Goal: Obtain resource: Download file/media

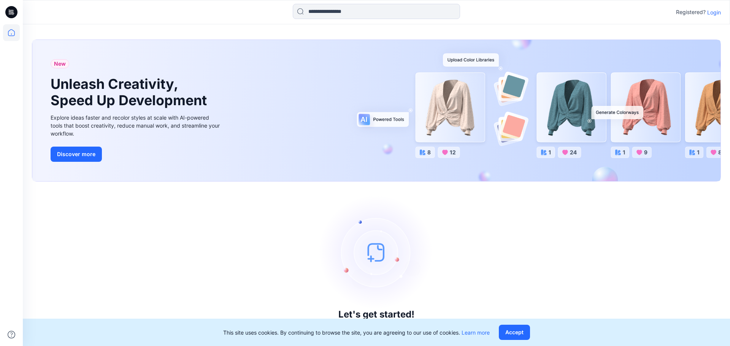
click at [712, 14] on p "Login" at bounding box center [714, 12] width 14 height 8
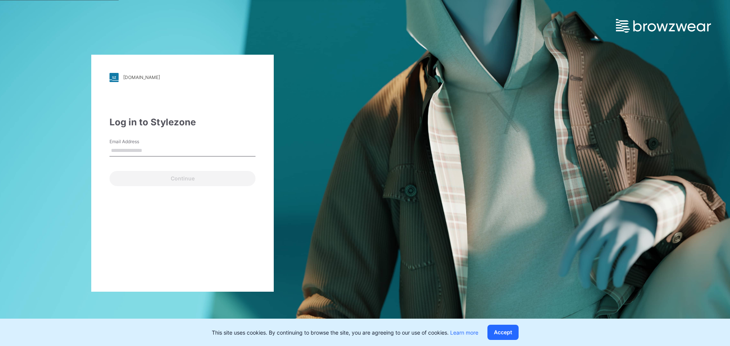
click at [168, 151] on input "Email Address" at bounding box center [182, 150] width 146 height 11
type input "**********"
click at [163, 152] on input "**********" at bounding box center [182, 150] width 146 height 11
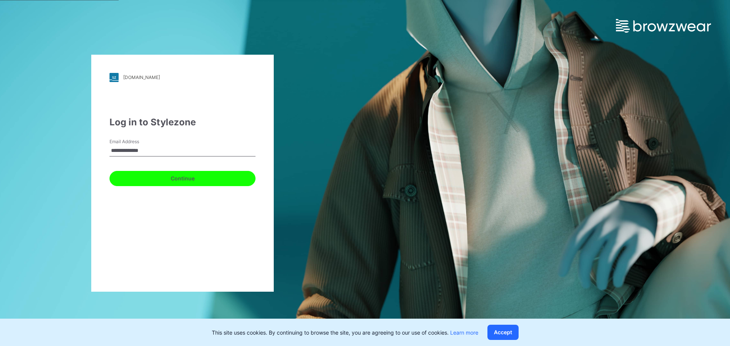
click at [174, 177] on button "Continue" at bounding box center [182, 178] width 146 height 15
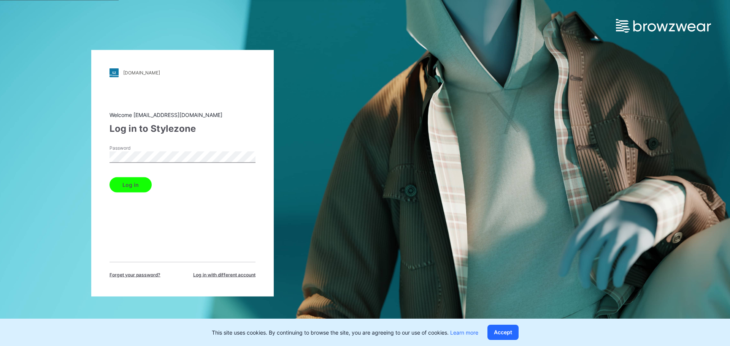
click at [145, 182] on button "Log in" at bounding box center [130, 184] width 42 height 15
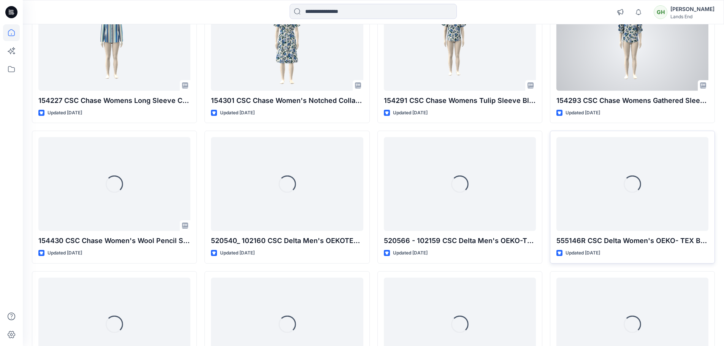
scroll to position [2084, 0]
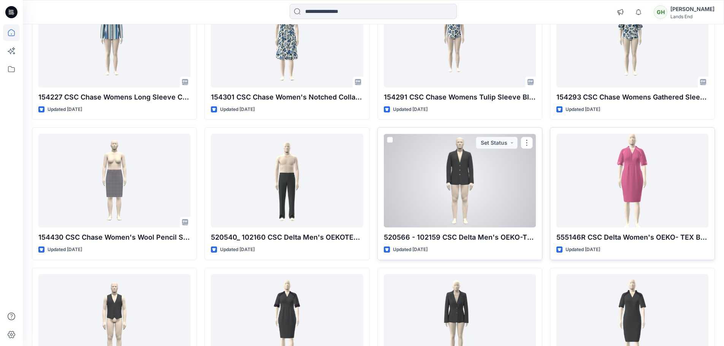
click at [457, 197] on div at bounding box center [460, 181] width 152 height 94
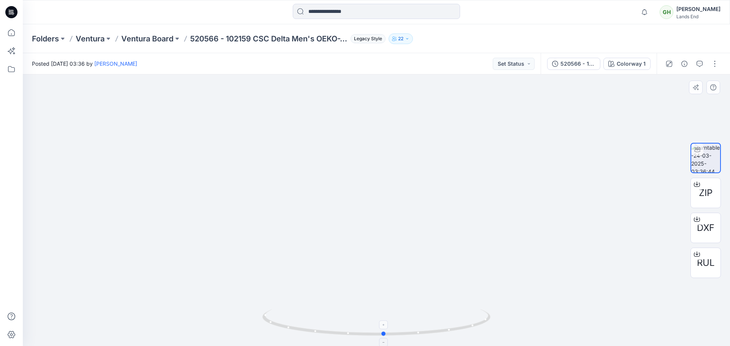
drag, startPoint x: 427, startPoint y: 330, endPoint x: 447, endPoint y: 325, distance: 20.7
click at [447, 325] on icon at bounding box center [377, 323] width 230 height 29
click at [458, 329] on icon at bounding box center [377, 323] width 230 height 29
click at [585, 67] on div "520566 - 102159 CSC Delta Men's OEKO-TEX Non Wool Lapel Blazer" at bounding box center [577, 64] width 35 height 8
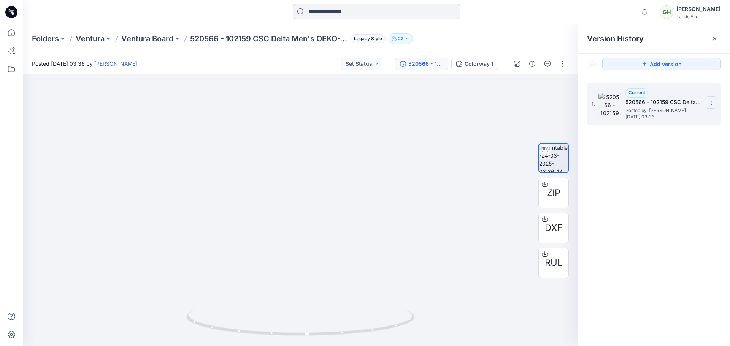
click at [708, 99] on section at bounding box center [711, 103] width 12 height 12
click at [623, 151] on div "1. Current 520566 - 102159 CSC Delta Men's OEKO-TEX Non Wool Lapel Blazer Poste…" at bounding box center [654, 216] width 152 height 283
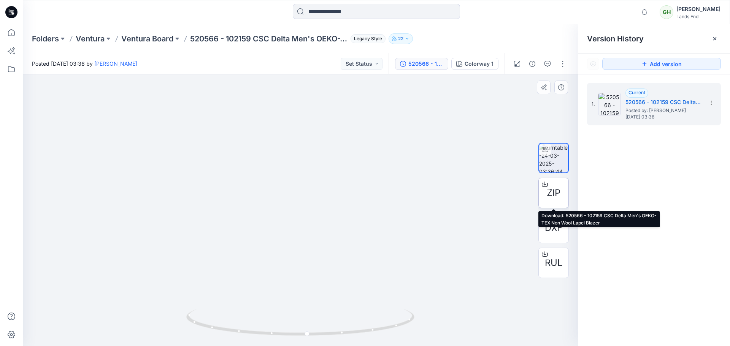
click at [548, 192] on span "ZIP" at bounding box center [554, 193] width 14 height 14
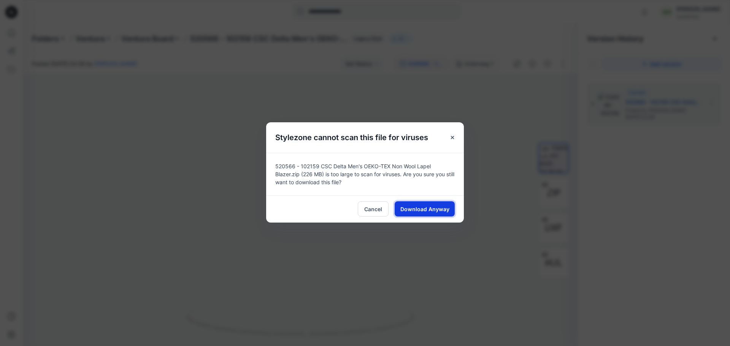
click at [413, 211] on span "Download Anyway" at bounding box center [424, 209] width 49 height 8
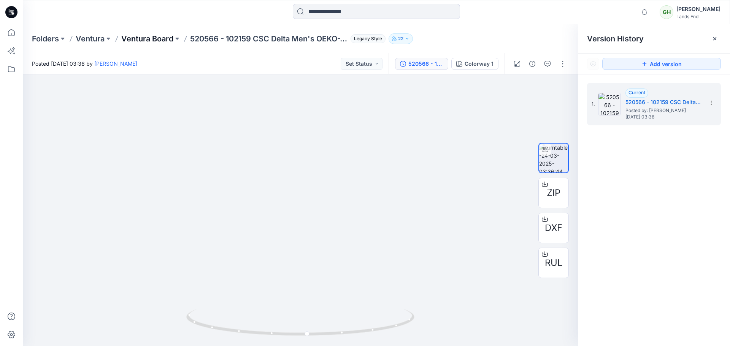
click at [133, 41] on p "Ventura Board" at bounding box center [147, 38] width 52 height 11
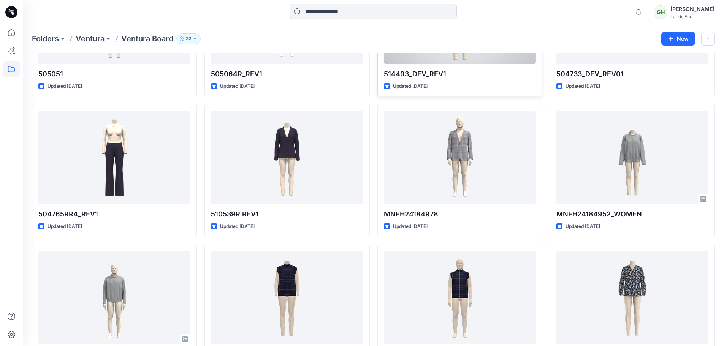
scroll to position [3209, 0]
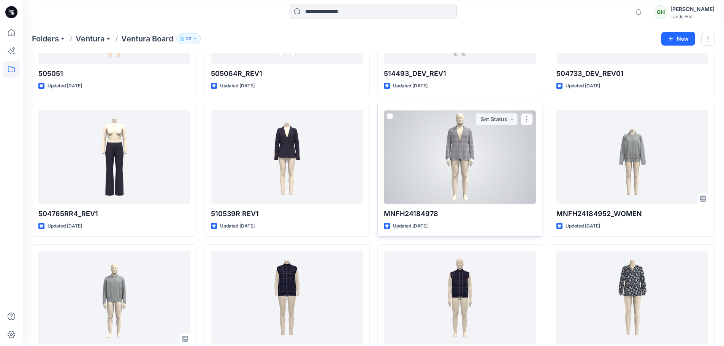
click at [509, 155] on div at bounding box center [460, 157] width 152 height 94
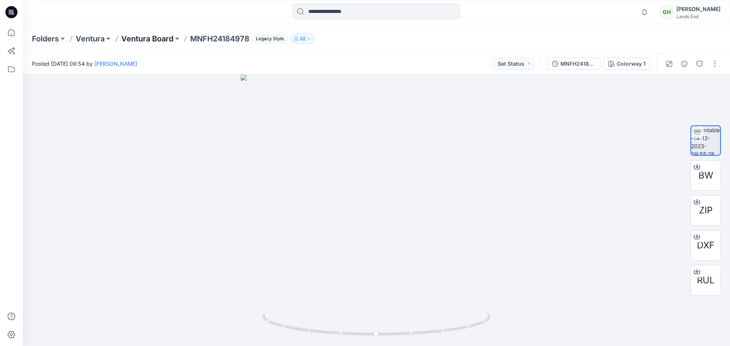
click at [142, 41] on p "Ventura Board" at bounding box center [147, 38] width 52 height 11
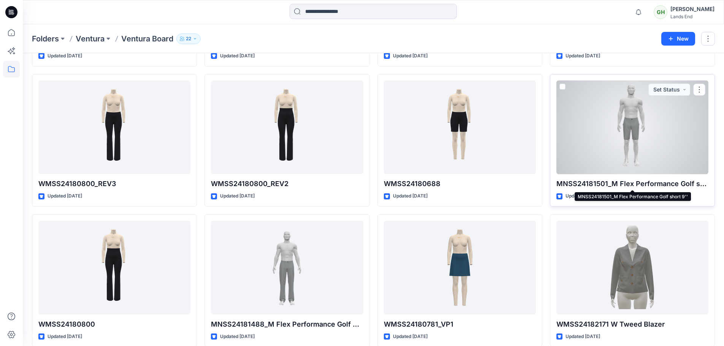
scroll to position [5200, 0]
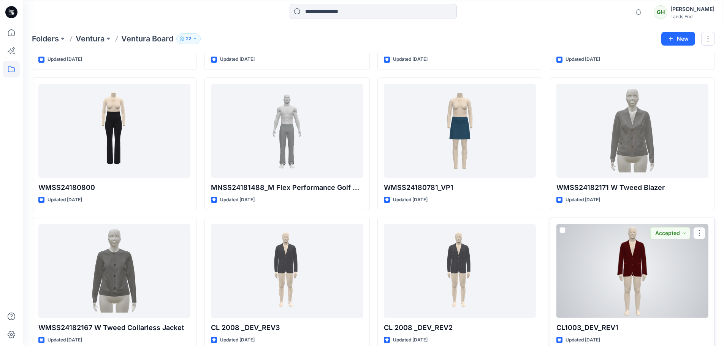
click at [636, 276] on div at bounding box center [633, 271] width 152 height 94
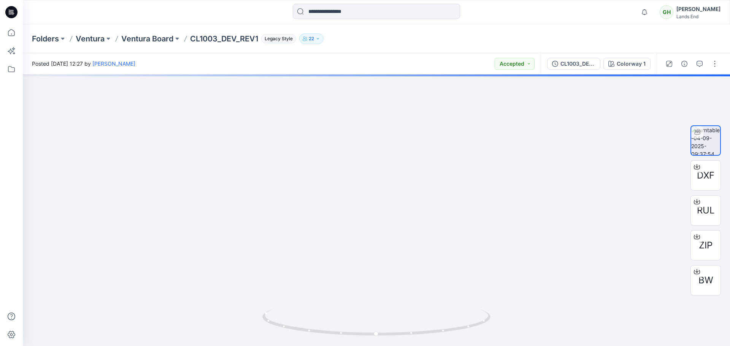
drag, startPoint x: 379, startPoint y: 251, endPoint x: 385, endPoint y: 364, distance: 113.8
drag, startPoint x: 408, startPoint y: 261, endPoint x: 392, endPoint y: 168, distance: 94.8
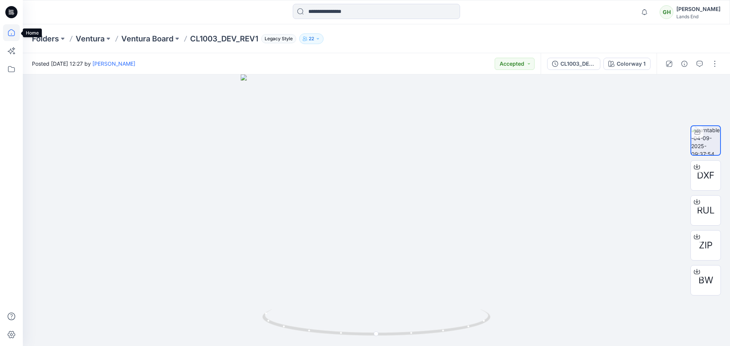
click at [10, 31] on icon at bounding box center [11, 32] width 17 height 17
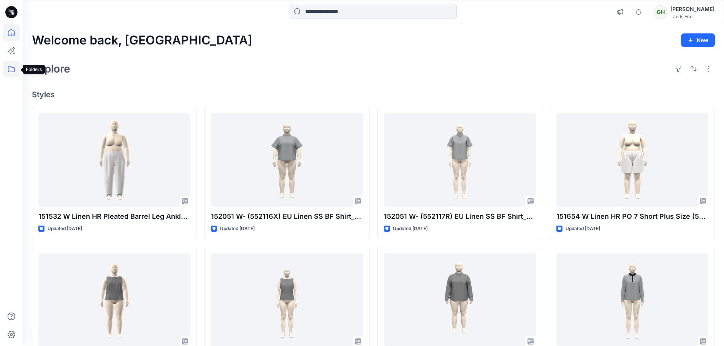
click at [7, 70] on icon at bounding box center [11, 69] width 17 height 17
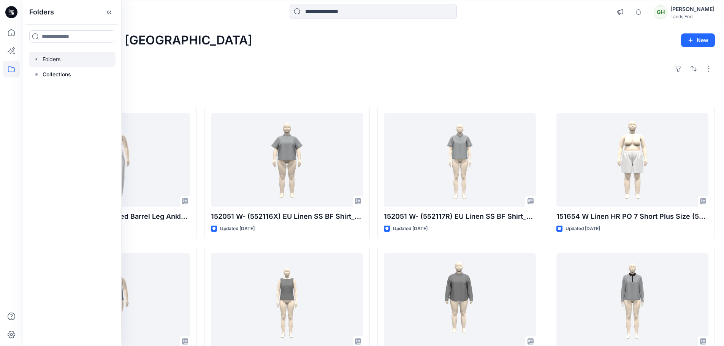
click at [76, 58] on div at bounding box center [72, 59] width 87 height 15
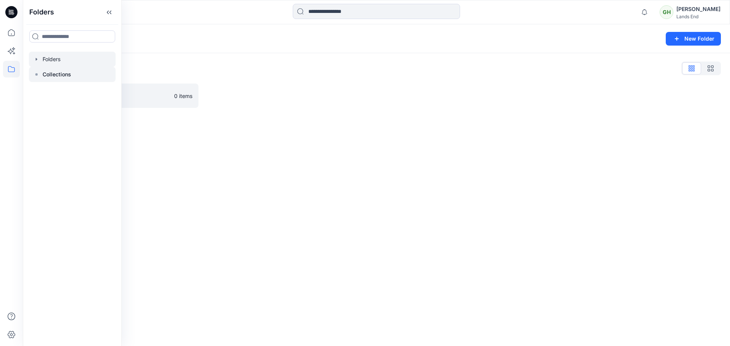
click at [73, 76] on div at bounding box center [72, 74] width 87 height 15
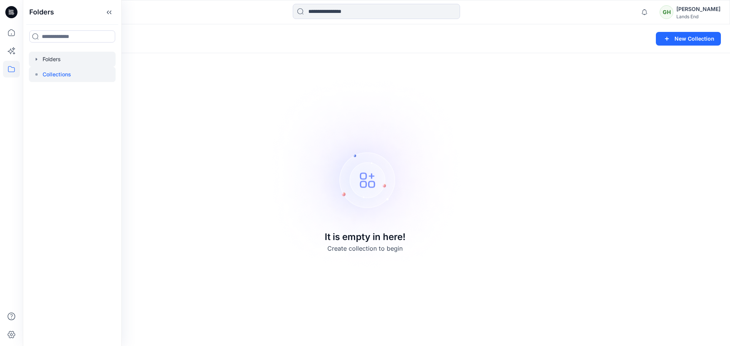
click at [76, 60] on div at bounding box center [72, 59] width 87 height 15
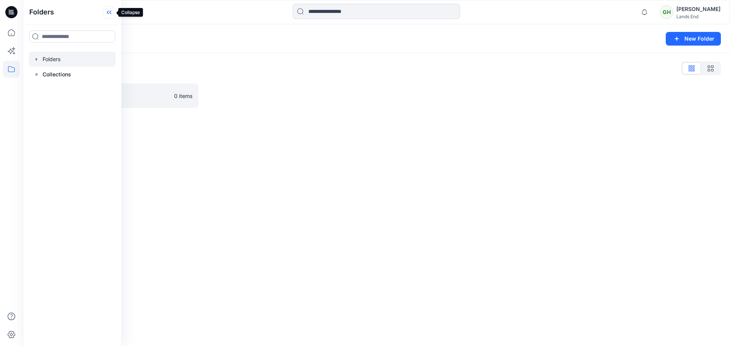
click at [107, 11] on icon at bounding box center [109, 12] width 12 height 13
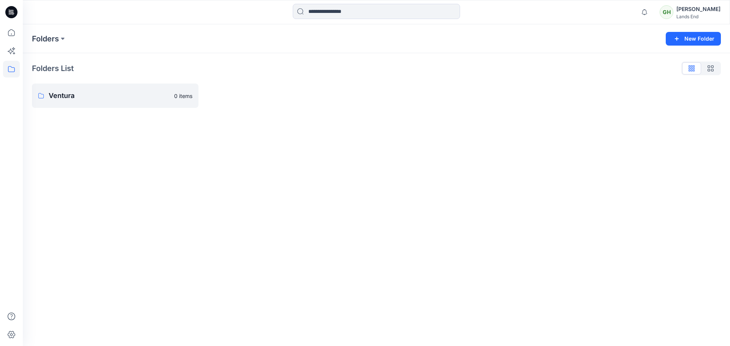
click at [124, 109] on div "Folders List Ventura 0 items" at bounding box center [376, 85] width 707 height 64
click at [127, 97] on p "Ventura" at bounding box center [109, 95] width 121 height 11
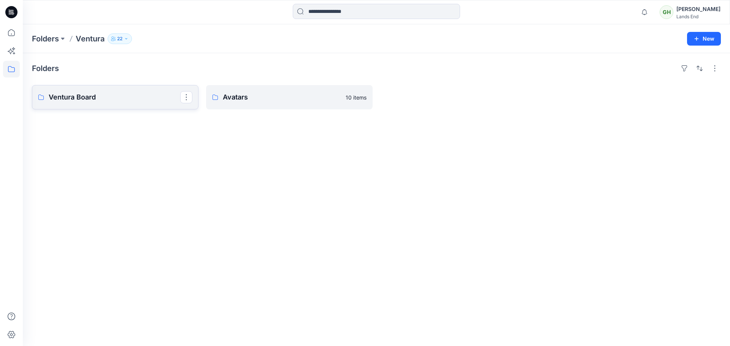
click at [133, 104] on link "Ventura Board" at bounding box center [115, 97] width 167 height 24
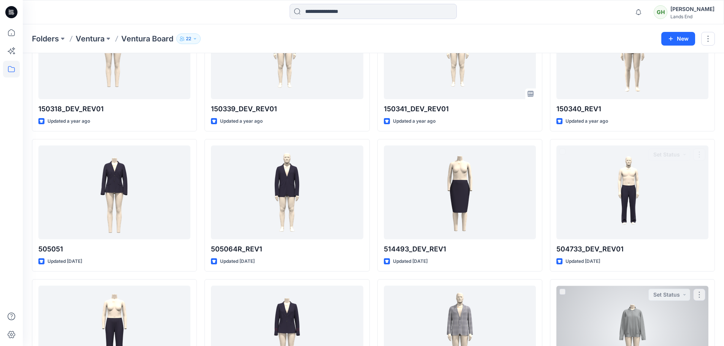
scroll to position [3117, 0]
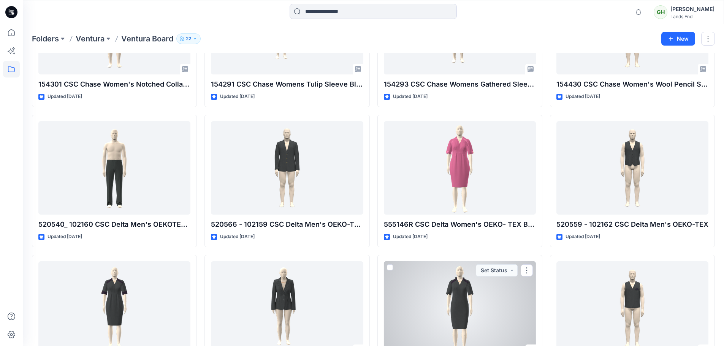
scroll to position [2069, 0]
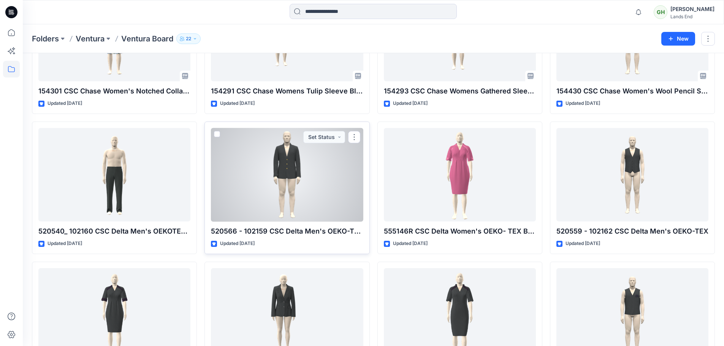
click at [314, 203] on div at bounding box center [287, 175] width 152 height 94
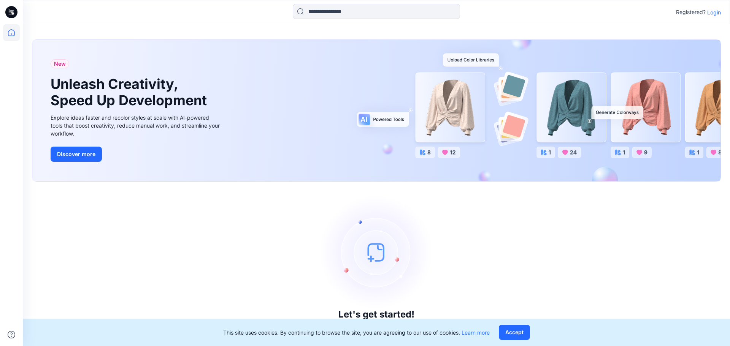
click at [713, 13] on p "Login" at bounding box center [714, 12] width 14 height 8
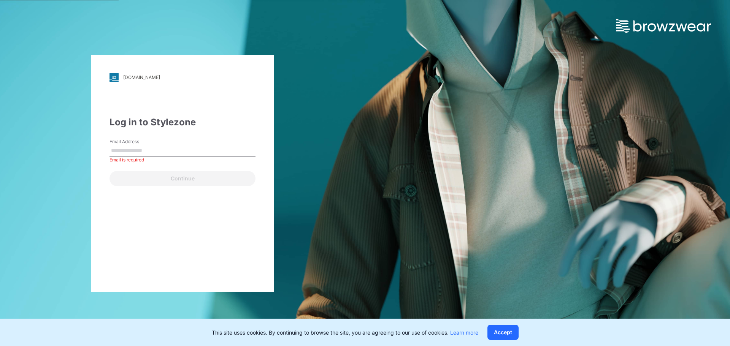
click at [144, 144] on label "Email Address" at bounding box center [135, 141] width 53 height 7
click at [144, 145] on input "Email Address" at bounding box center [182, 150] width 146 height 11
click at [146, 150] on input "Email Address" at bounding box center [182, 150] width 146 height 11
type input "**********"
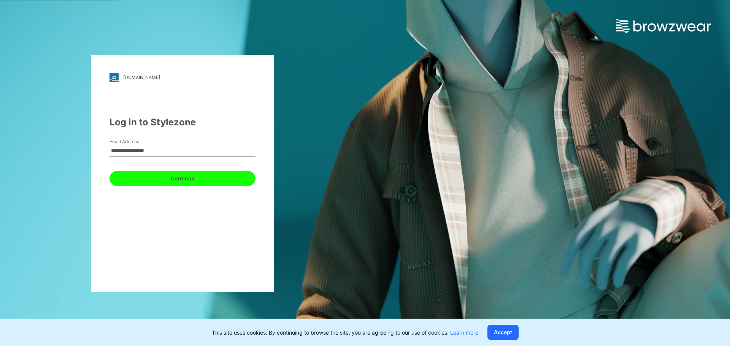
click at [150, 180] on button "Continue" at bounding box center [182, 178] width 146 height 15
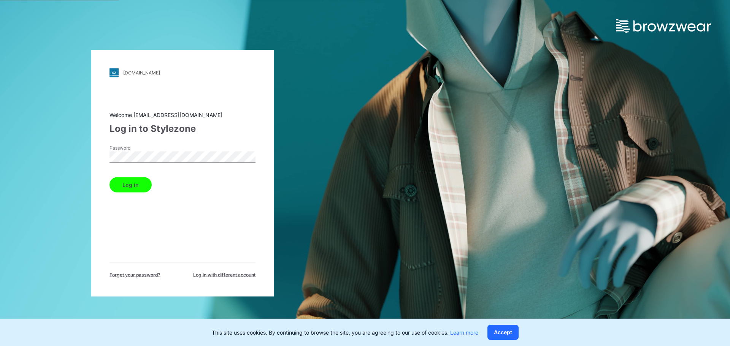
click at [143, 184] on button "Log in" at bounding box center [130, 184] width 42 height 15
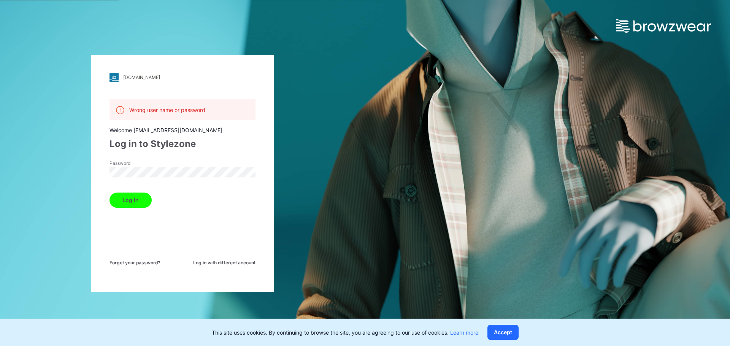
click at [115, 75] on img at bounding box center [113, 77] width 9 height 9
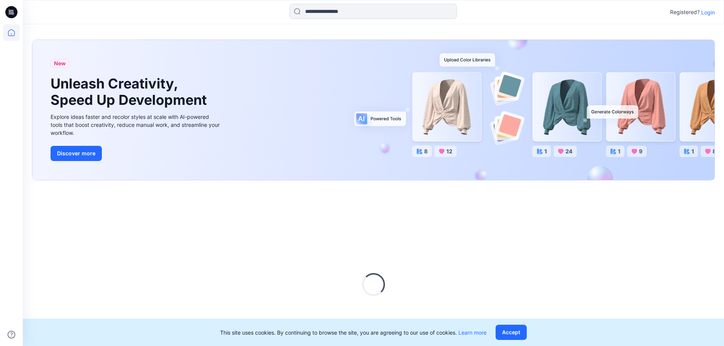
click at [704, 12] on p "Login" at bounding box center [708, 12] width 14 height 8
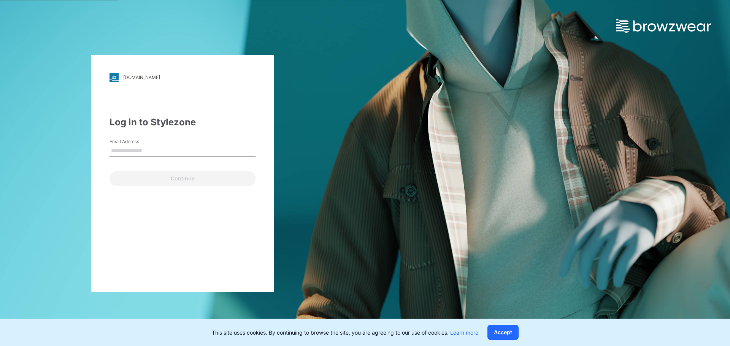
click at [130, 146] on input "Email Address" at bounding box center [182, 150] width 146 height 11
type input "**********"
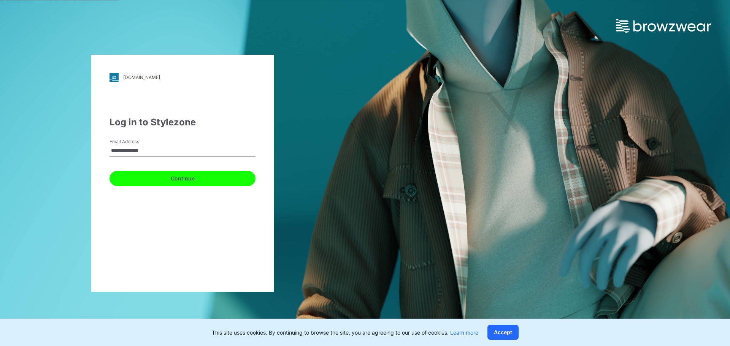
click at [160, 178] on button "Continue" at bounding box center [182, 178] width 146 height 15
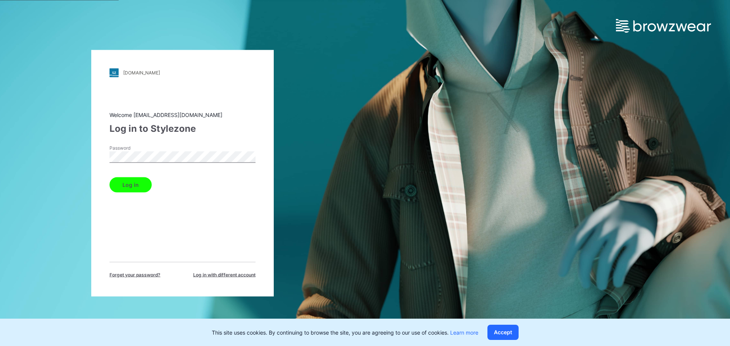
click at [137, 192] on button "Log in" at bounding box center [130, 184] width 42 height 15
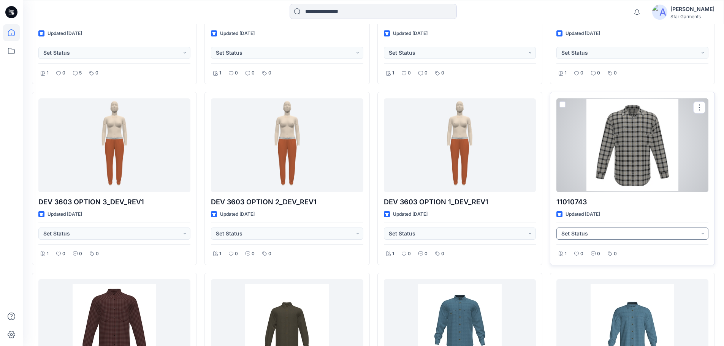
scroll to position [6142, 0]
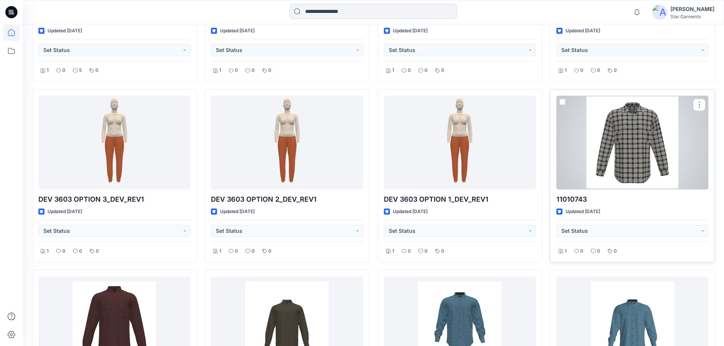
click at [652, 156] on div at bounding box center [633, 143] width 152 height 94
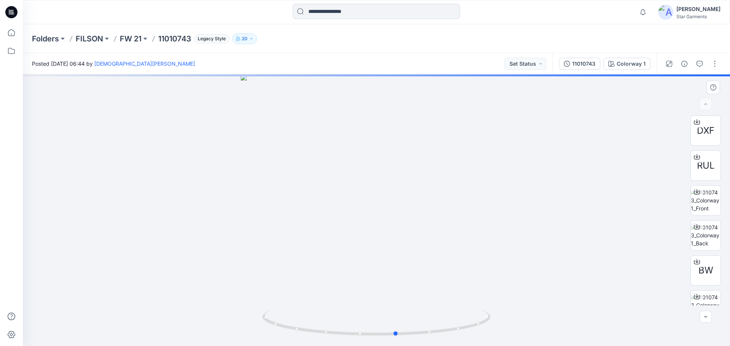
drag, startPoint x: 477, startPoint y: 327, endPoint x: 513, endPoint y: 319, distance: 36.8
click at [513, 319] on div at bounding box center [376, 211] width 707 height 272
click at [693, 274] on div "BW" at bounding box center [705, 270] width 30 height 30
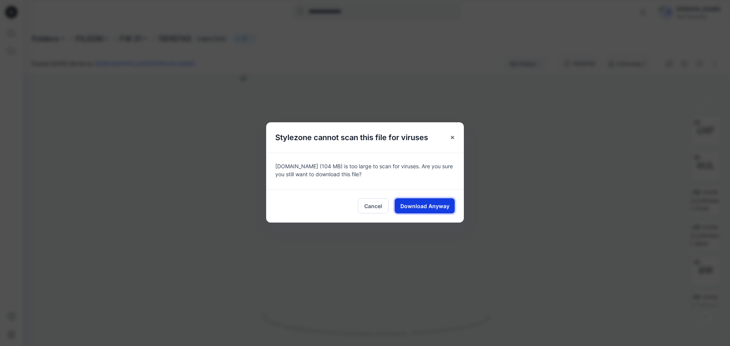
click at [419, 207] on span "Download Anyway" at bounding box center [424, 206] width 49 height 8
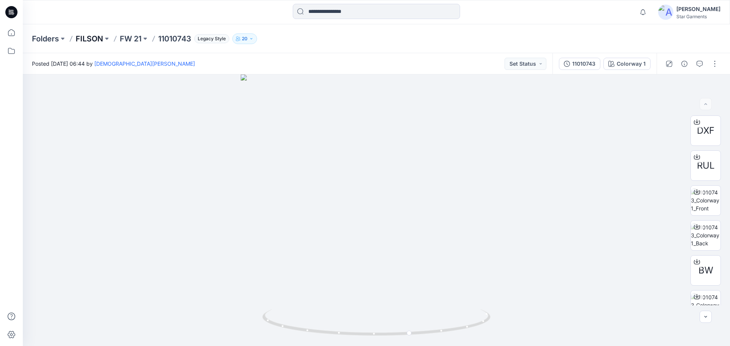
click at [90, 41] on p "FILSON" at bounding box center [89, 38] width 27 height 11
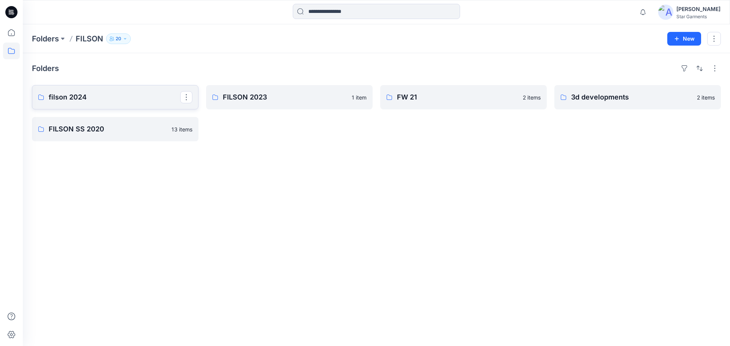
click at [133, 101] on p "filson 2024" at bounding box center [115, 97] width 132 height 11
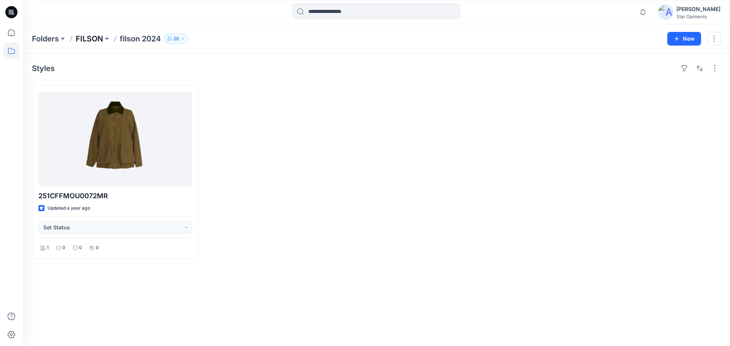
click at [86, 40] on p "FILSON" at bounding box center [89, 38] width 27 height 11
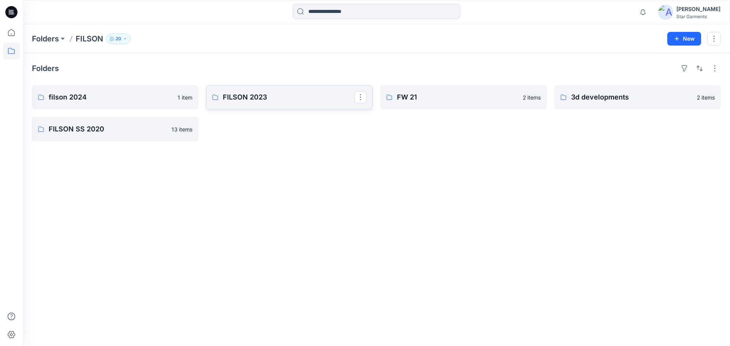
click at [241, 93] on p "FILSON 2023" at bounding box center [289, 97] width 132 height 11
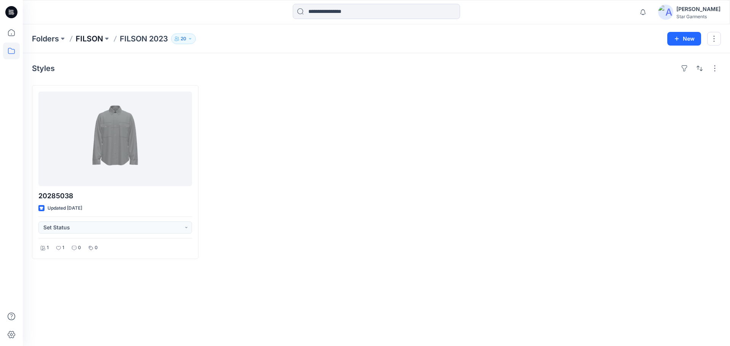
click at [101, 37] on p "FILSON" at bounding box center [89, 38] width 27 height 11
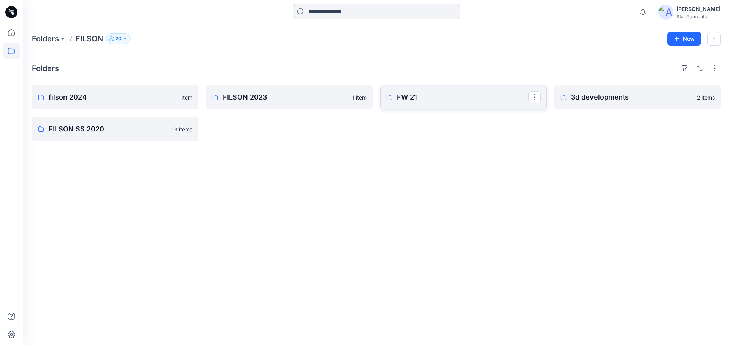
click at [460, 100] on p "FW 21" at bounding box center [463, 97] width 132 height 11
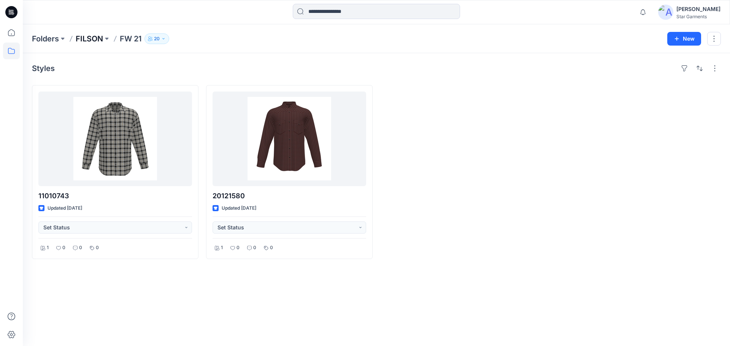
click at [86, 38] on p "FILSON" at bounding box center [89, 38] width 27 height 11
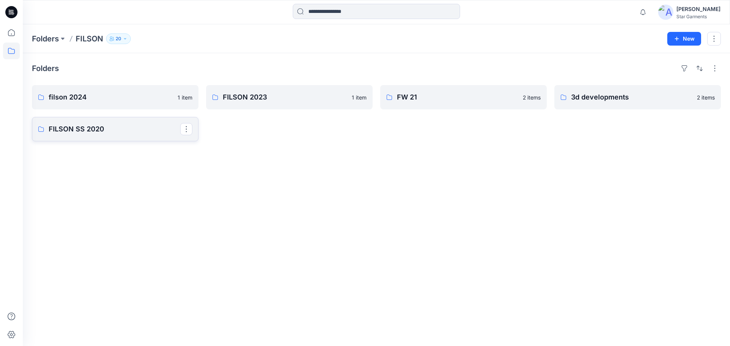
click at [136, 138] on link "FILSON SS 2020" at bounding box center [115, 129] width 167 height 24
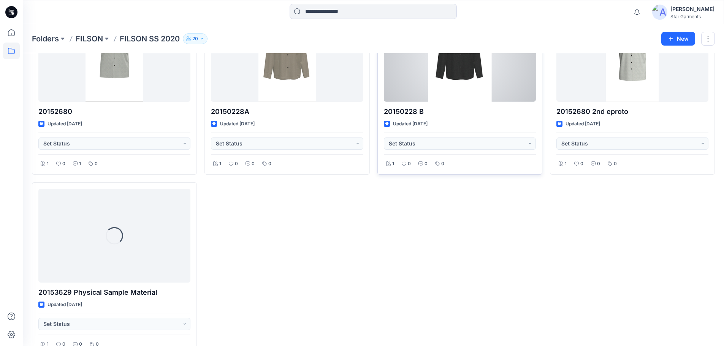
scroll to position [456, 0]
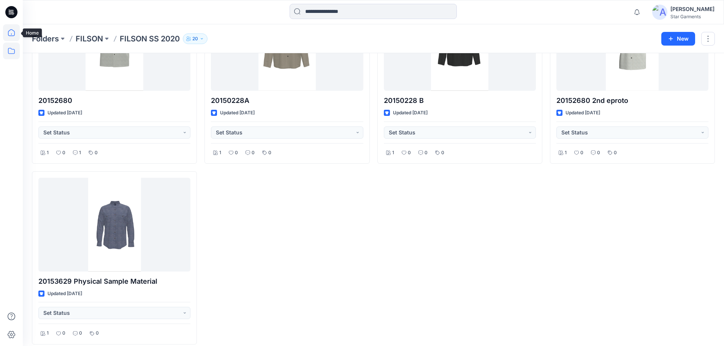
click at [15, 33] on icon at bounding box center [11, 32] width 7 height 7
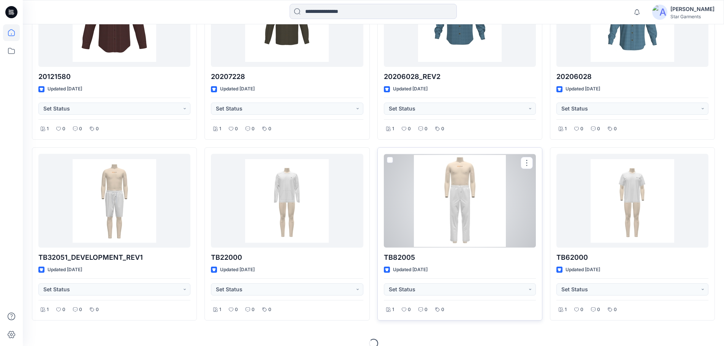
scroll to position [6456, 0]
